Goal: Navigation & Orientation: Find specific page/section

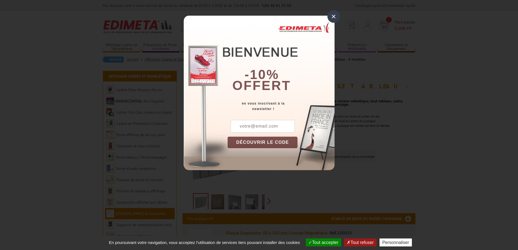
click at [334, 16] on div "×" at bounding box center [333, 16] width 13 height 13
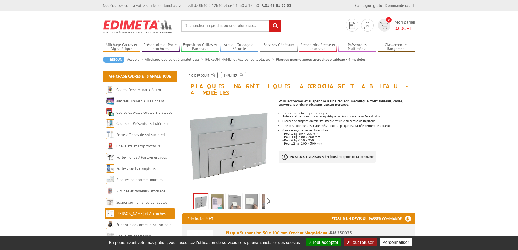
click at [215, 196] on img at bounding box center [217, 202] width 13 height 17
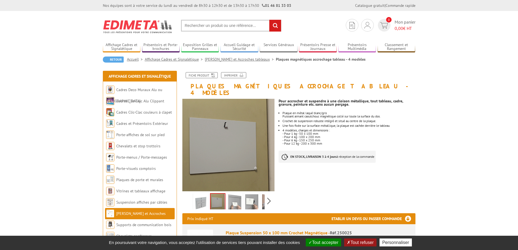
click at [234, 197] on img at bounding box center [234, 202] width 13 height 17
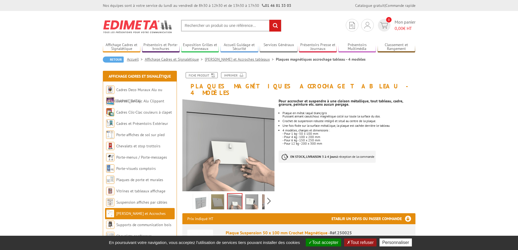
click at [252, 197] on img at bounding box center [251, 202] width 13 height 17
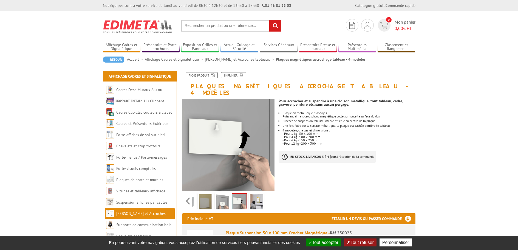
click at [268, 195] on div "Previous Next" at bounding box center [228, 200] width 92 height 19
click at [254, 194] on img at bounding box center [256, 202] width 13 height 17
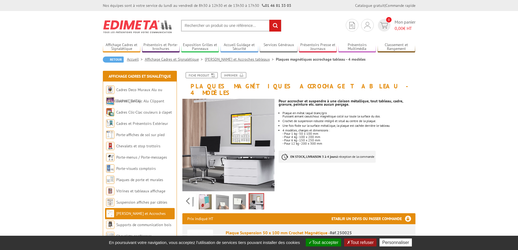
click at [239, 194] on img at bounding box center [239, 202] width 13 height 17
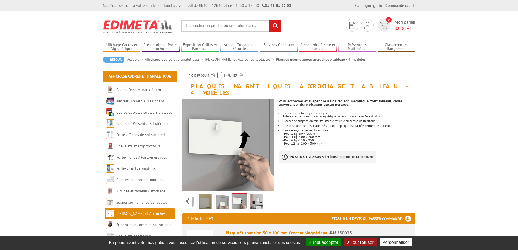
click at [223, 194] on img at bounding box center [222, 202] width 13 height 17
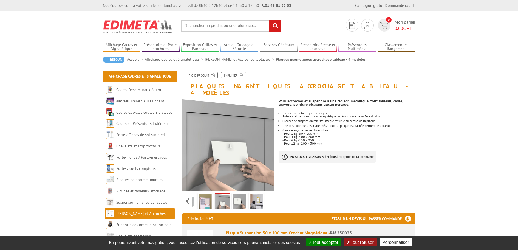
click at [207, 194] on img at bounding box center [205, 202] width 13 height 17
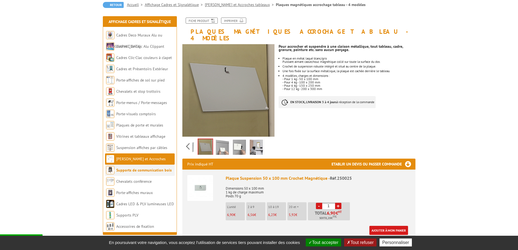
scroll to position [55, 0]
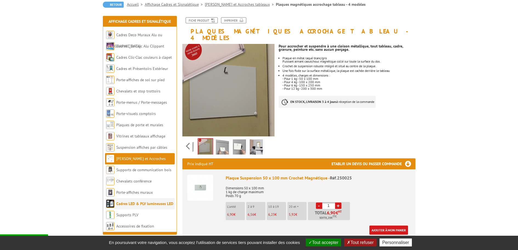
click at [128, 204] on link "Cadres LED & PLV lumineuses LED" at bounding box center [144, 203] width 57 height 5
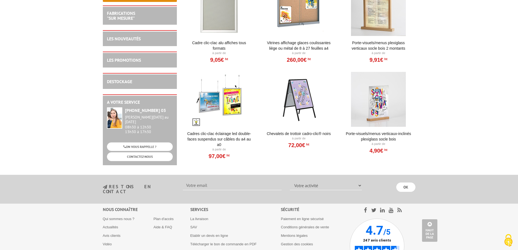
scroll to position [620, 0]
